Goal: Task Accomplishment & Management: Manage account settings

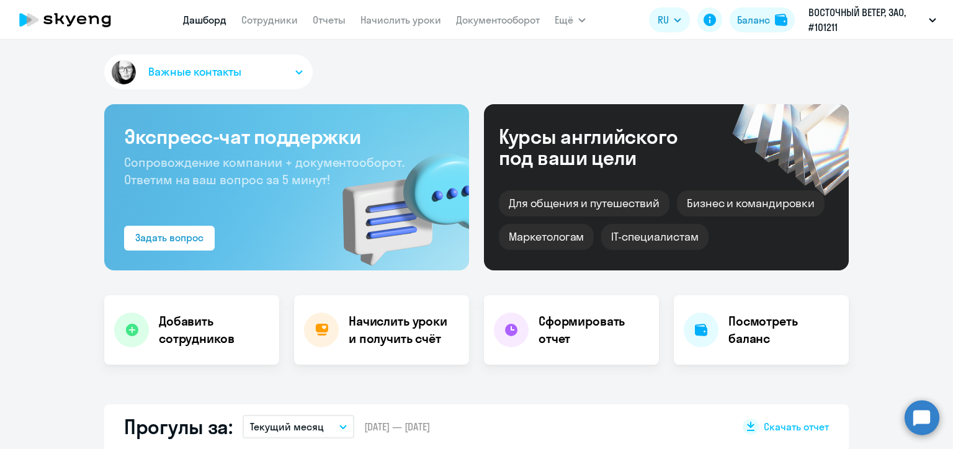
select select "30"
click at [406, 16] on link "Начислить уроки" at bounding box center [401, 20] width 81 height 12
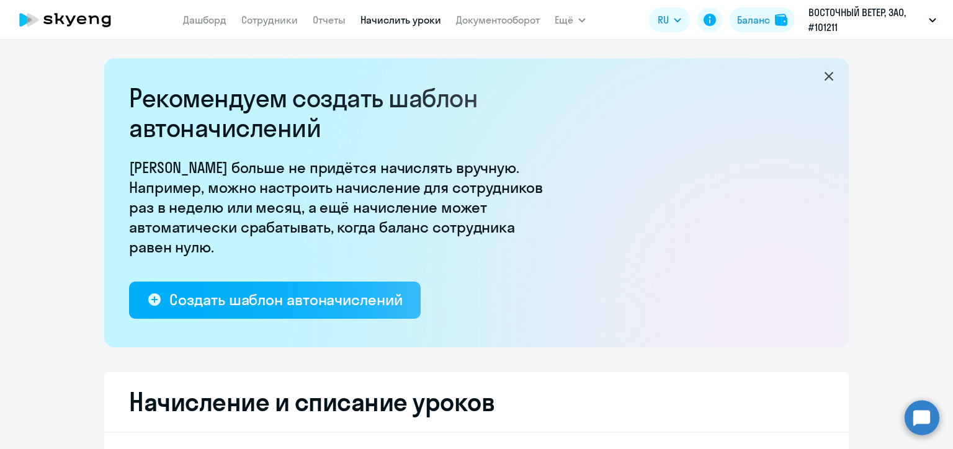
select select "10"
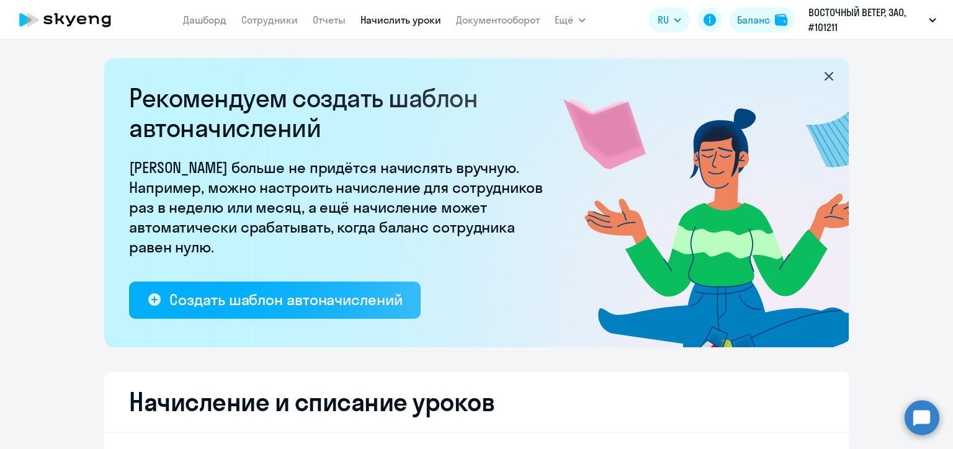
scroll to position [248, 0]
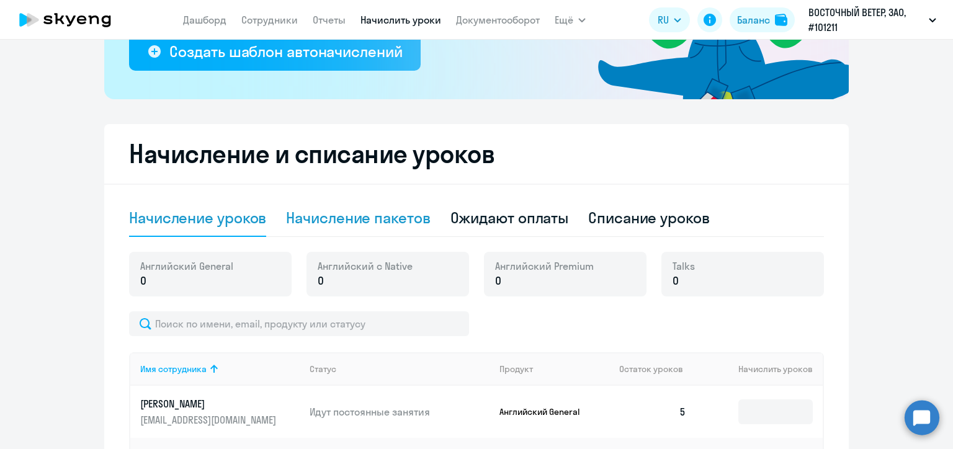
click at [370, 213] on div "Начисление пакетов" at bounding box center [358, 218] width 144 height 20
select select "10"
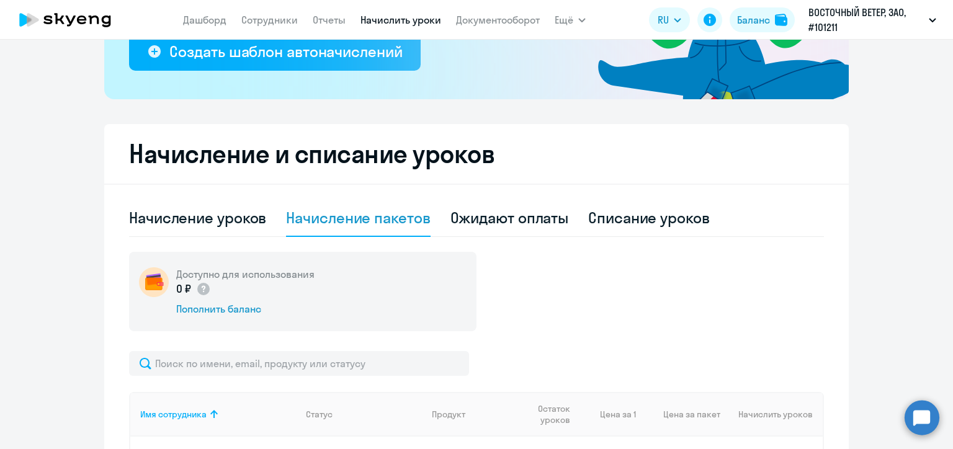
scroll to position [372, 0]
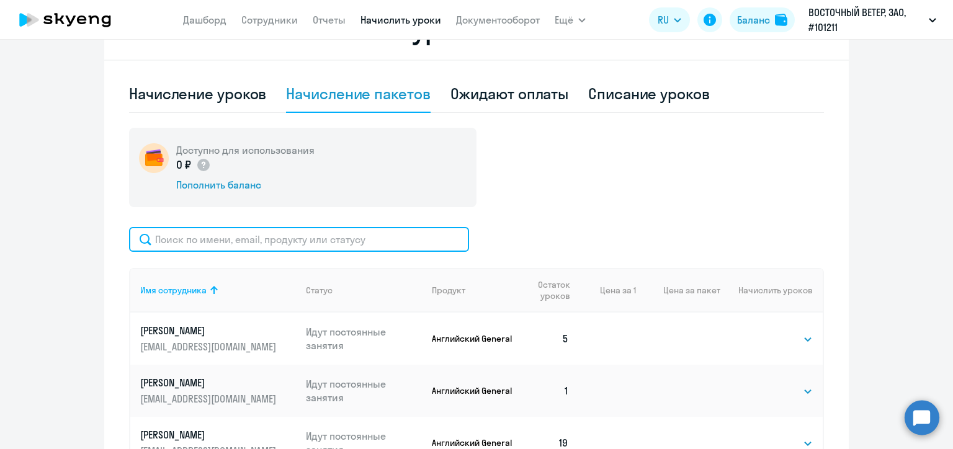
click at [243, 244] on input "text" at bounding box center [299, 239] width 340 height 25
paste input "Симоно"
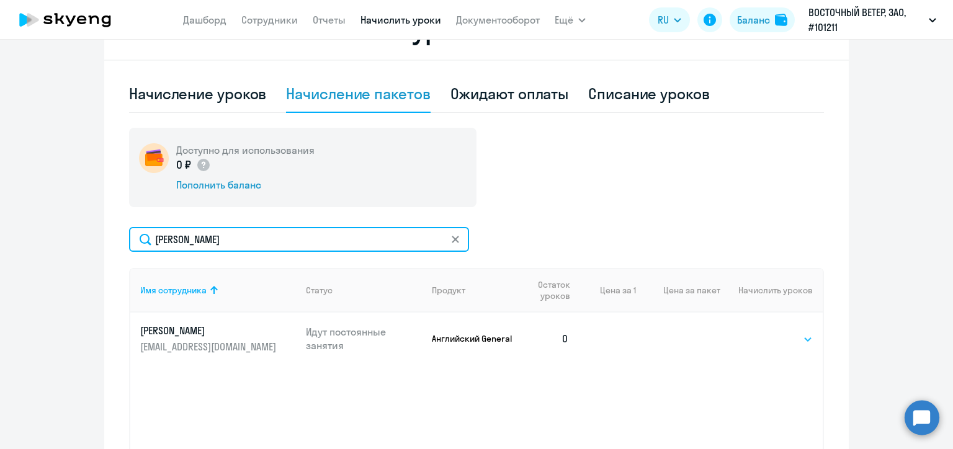
type input "Симоно"
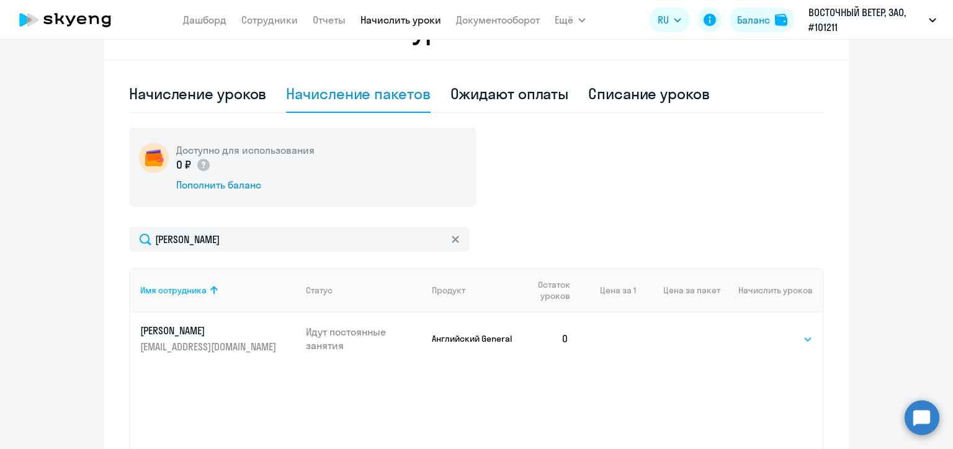
click at [771, 343] on select "Выбрать 4 8 16 32 64 96 128" at bounding box center [787, 339] width 51 height 15
select select "16"
click at [762, 332] on select "Выбрать 4 8 16 32 64 96 128" at bounding box center [787, 339] width 51 height 15
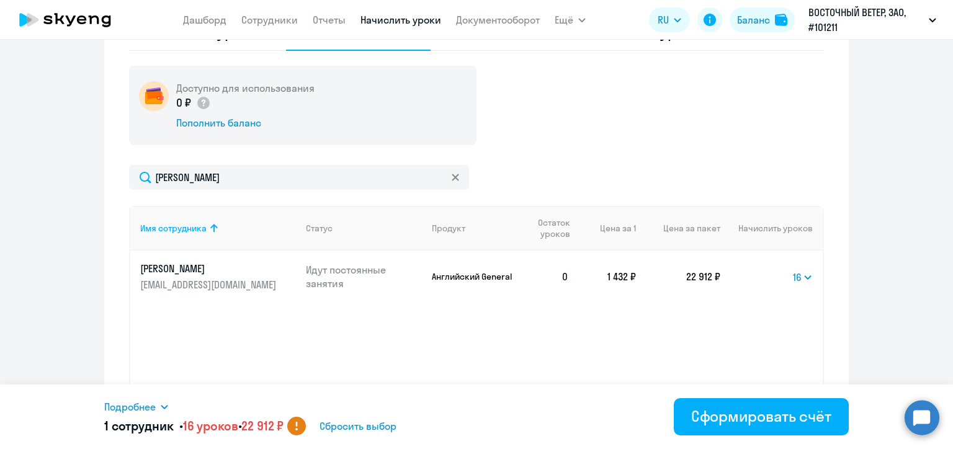
scroll to position [482, 0]
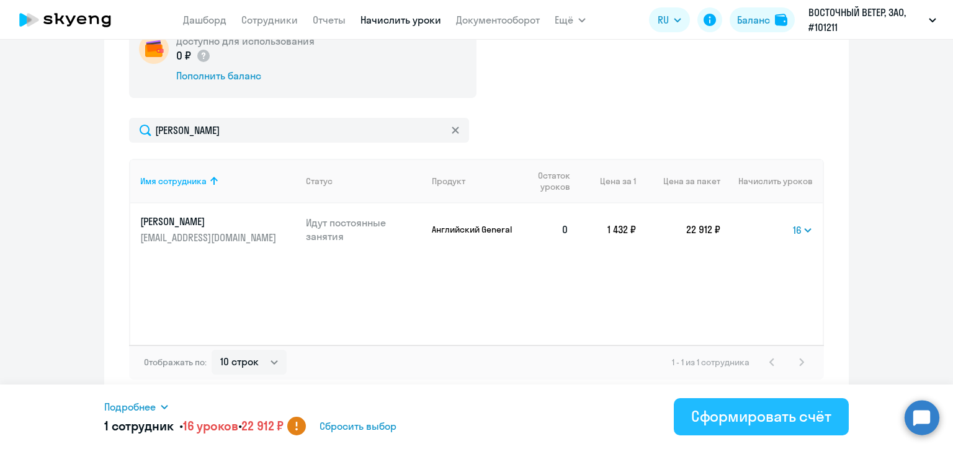
click at [796, 407] on div "Сформировать счёт" at bounding box center [761, 416] width 140 height 20
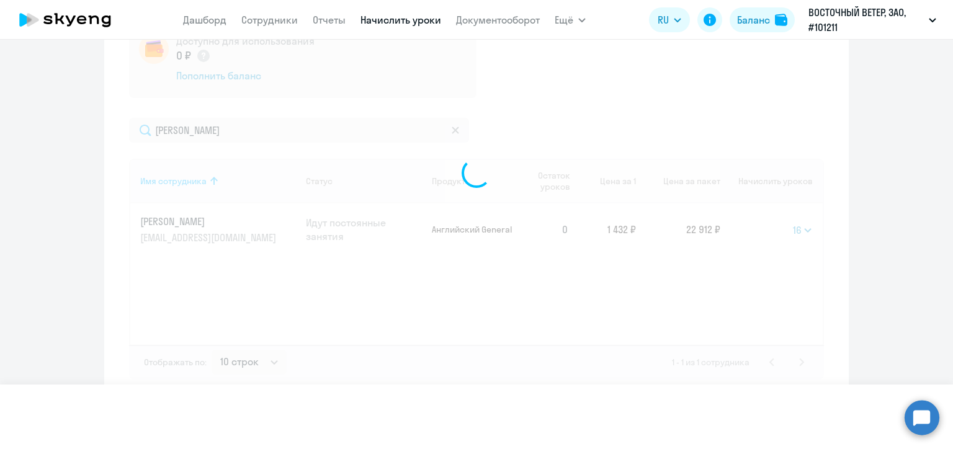
select select
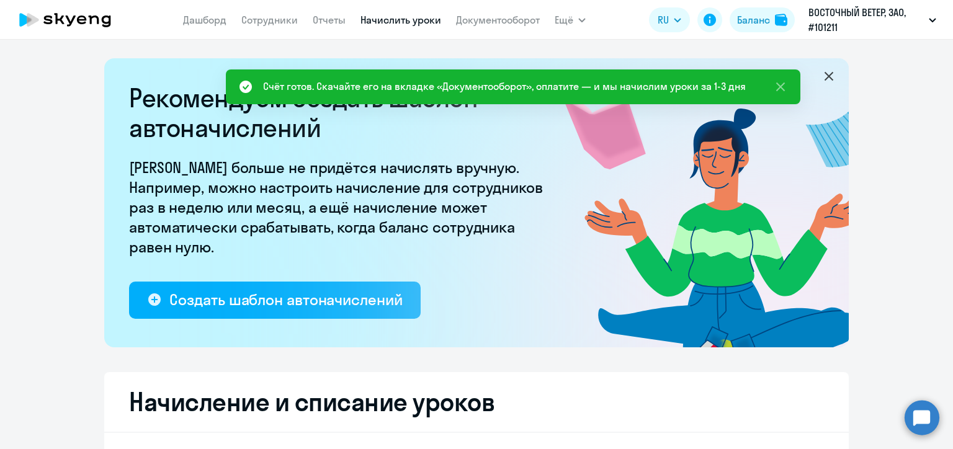
scroll to position [186, 0]
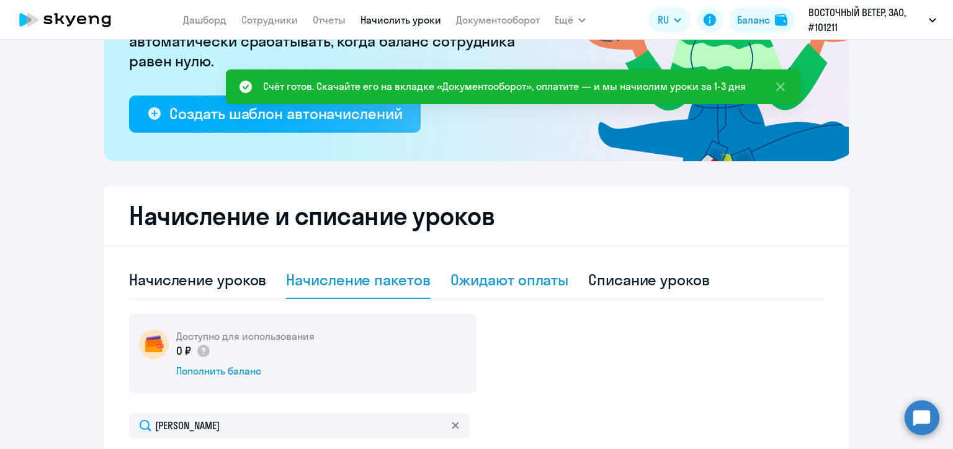
click at [536, 287] on div "Ожидают оплаты" at bounding box center [510, 280] width 119 height 20
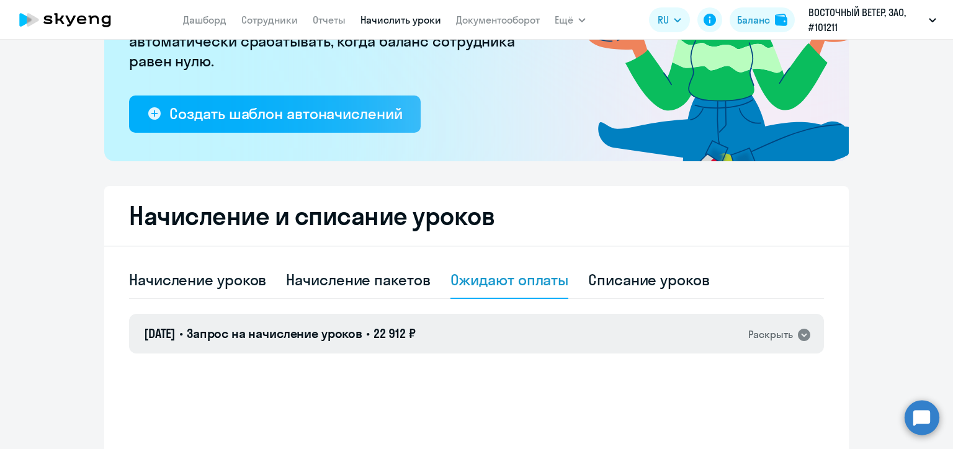
click at [588, 337] on div "[DATE] • Запрос на начисление уроков • 22 912 ₽ Раскрыть" at bounding box center [476, 334] width 695 height 40
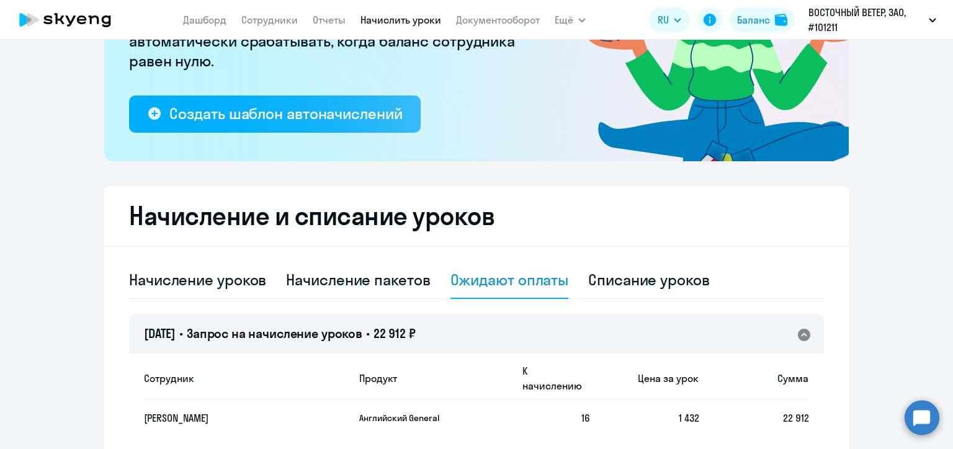
scroll to position [284, 0]
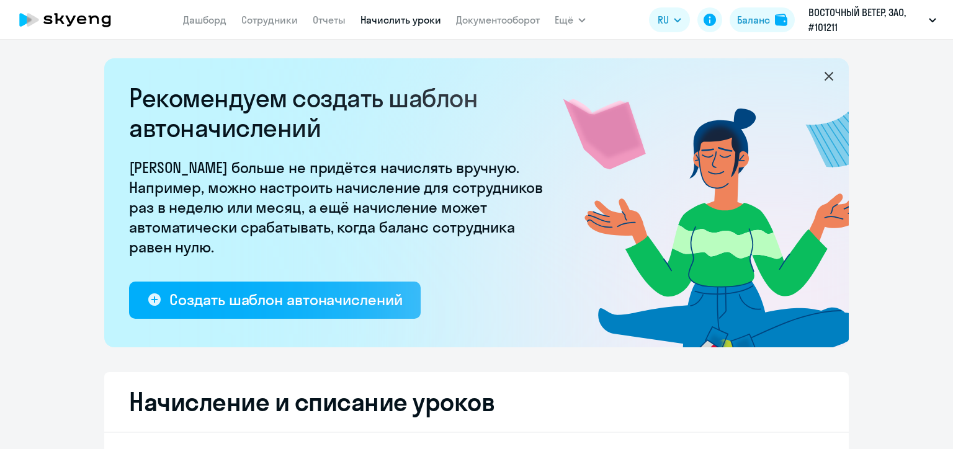
select select "10"
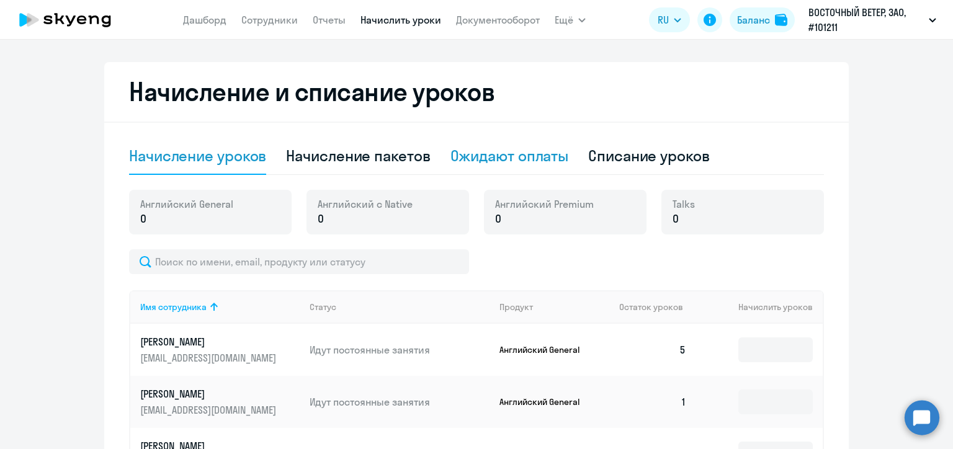
click at [496, 156] on div "Ожидают оплаты" at bounding box center [510, 156] width 119 height 20
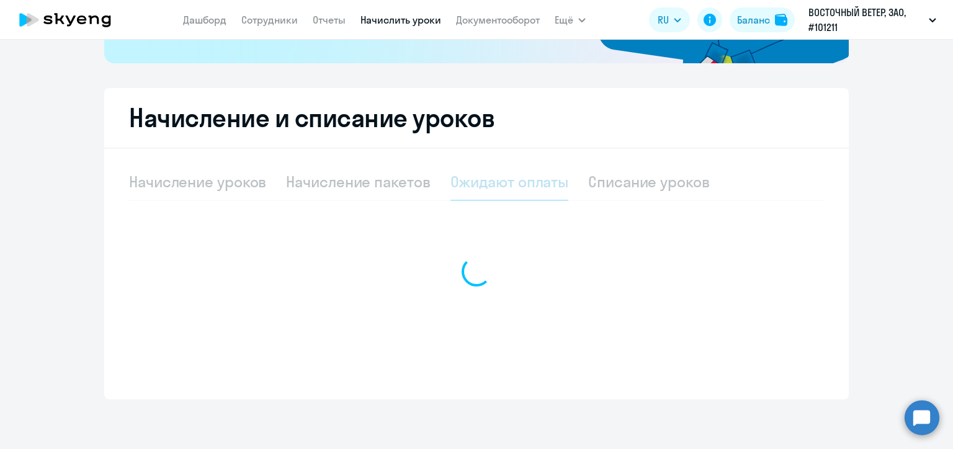
scroll to position [284, 0]
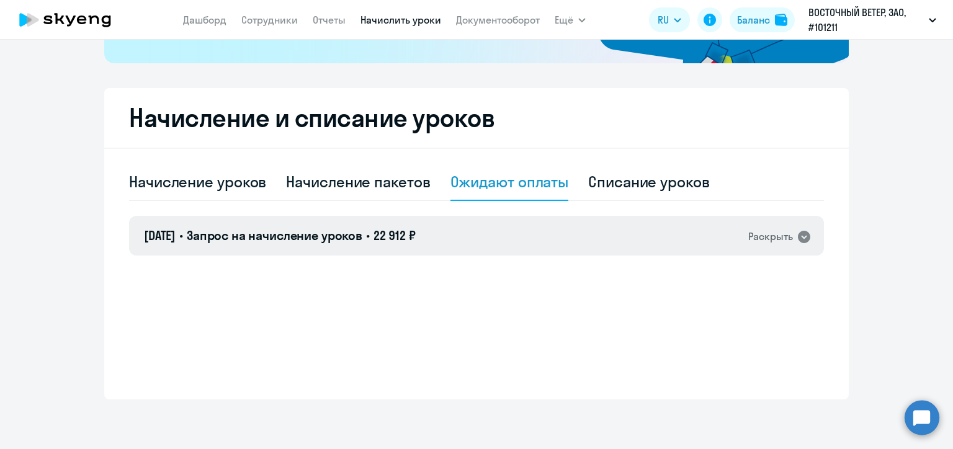
click at [524, 238] on div "[DATE] • Запрос на начисление уроков • 22 912 ₽ Раскрыть" at bounding box center [476, 236] width 695 height 40
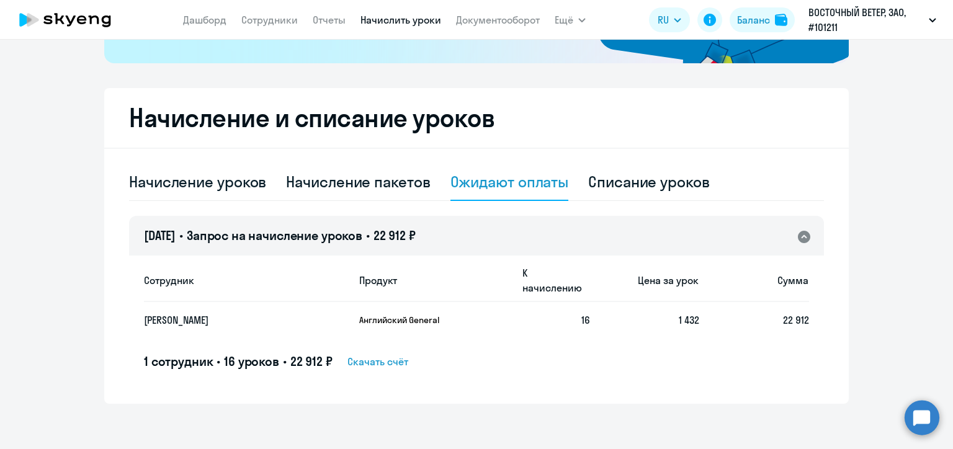
click at [394, 354] on span "Скачать счёт" at bounding box center [377, 361] width 61 height 15
